Goal: Information Seeking & Learning: Learn about a topic

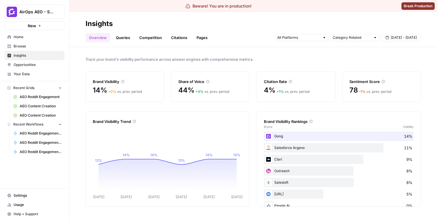
click at [102, 39] on link "Overview" at bounding box center [98, 37] width 25 height 9
click at [117, 39] on link "Queries" at bounding box center [122, 37] width 21 height 9
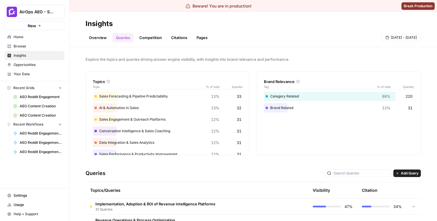
click at [325, 191] on div "Visibility" at bounding box center [321, 190] width 17 height 6
click at [155, 34] on link "Competition" at bounding box center [150, 37] width 29 height 9
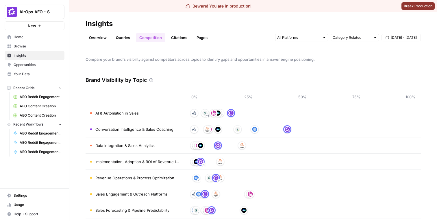
click at [176, 43] on header "Insights Overview Queries Competition Citations Pages Category Related Sep 2 - …" at bounding box center [253, 29] width 368 height 35
click at [176, 40] on link "Citations" at bounding box center [179, 37] width 23 height 9
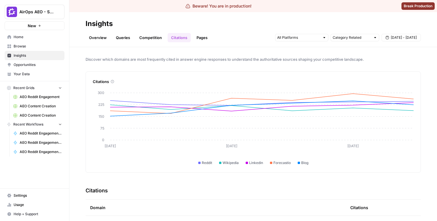
click at [119, 37] on link "Queries" at bounding box center [122, 37] width 21 height 9
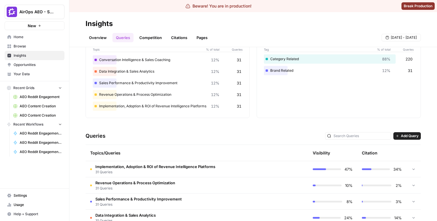
scroll to position [50, 0]
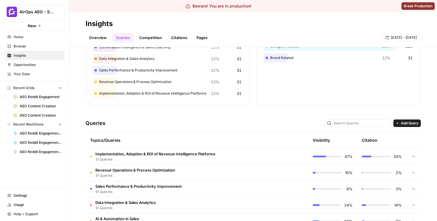
click at [190, 43] on span "31 Queries" at bounding box center [155, 159] width 120 height 5
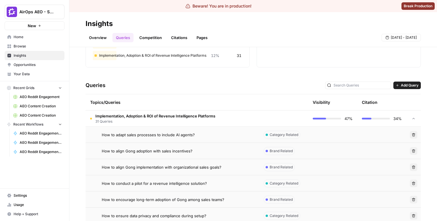
scroll to position [100, 0]
